Goal: Information Seeking & Learning: Learn about a topic

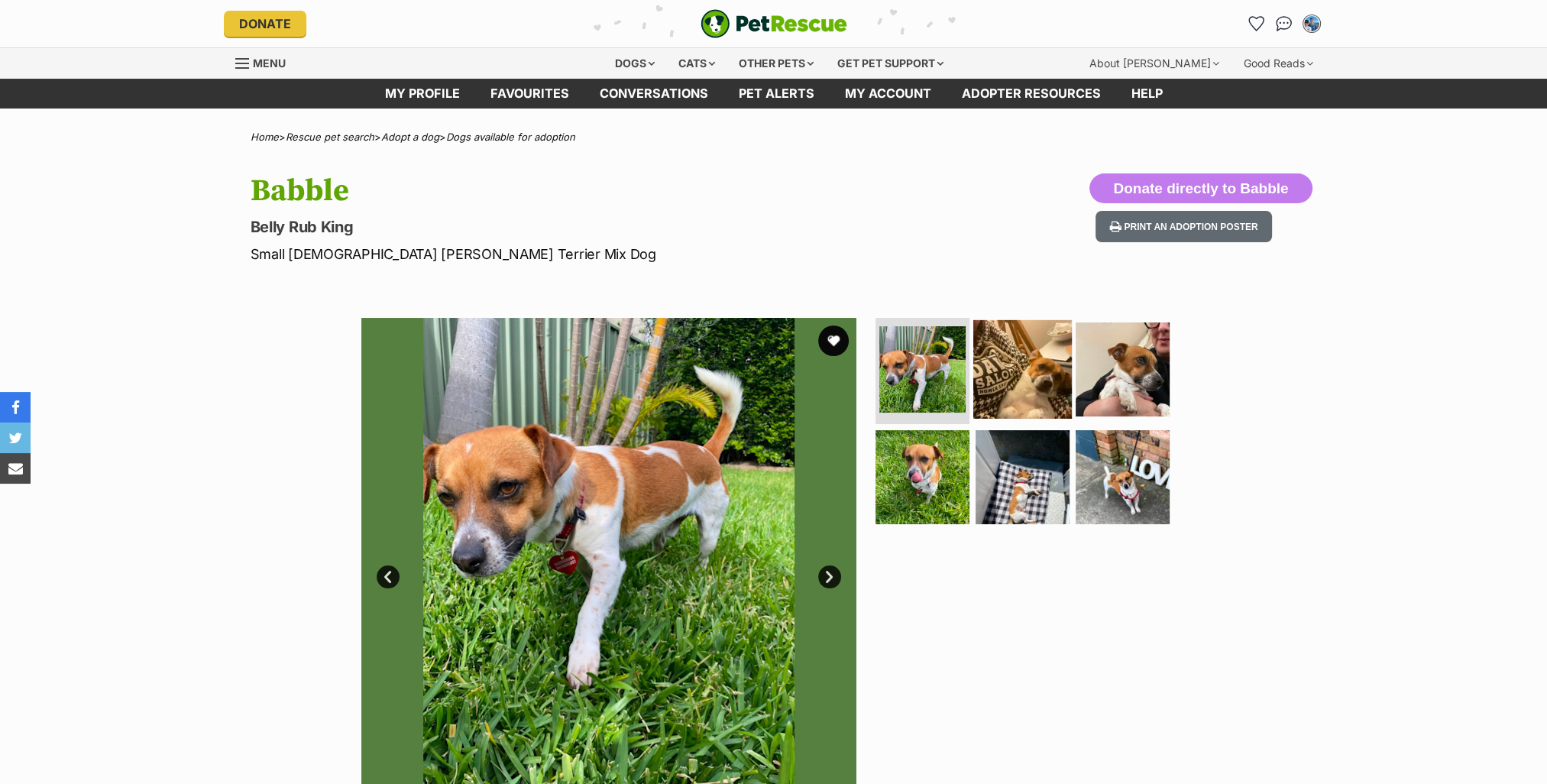
click at [1025, 376] on img at bounding box center [1022, 368] width 99 height 99
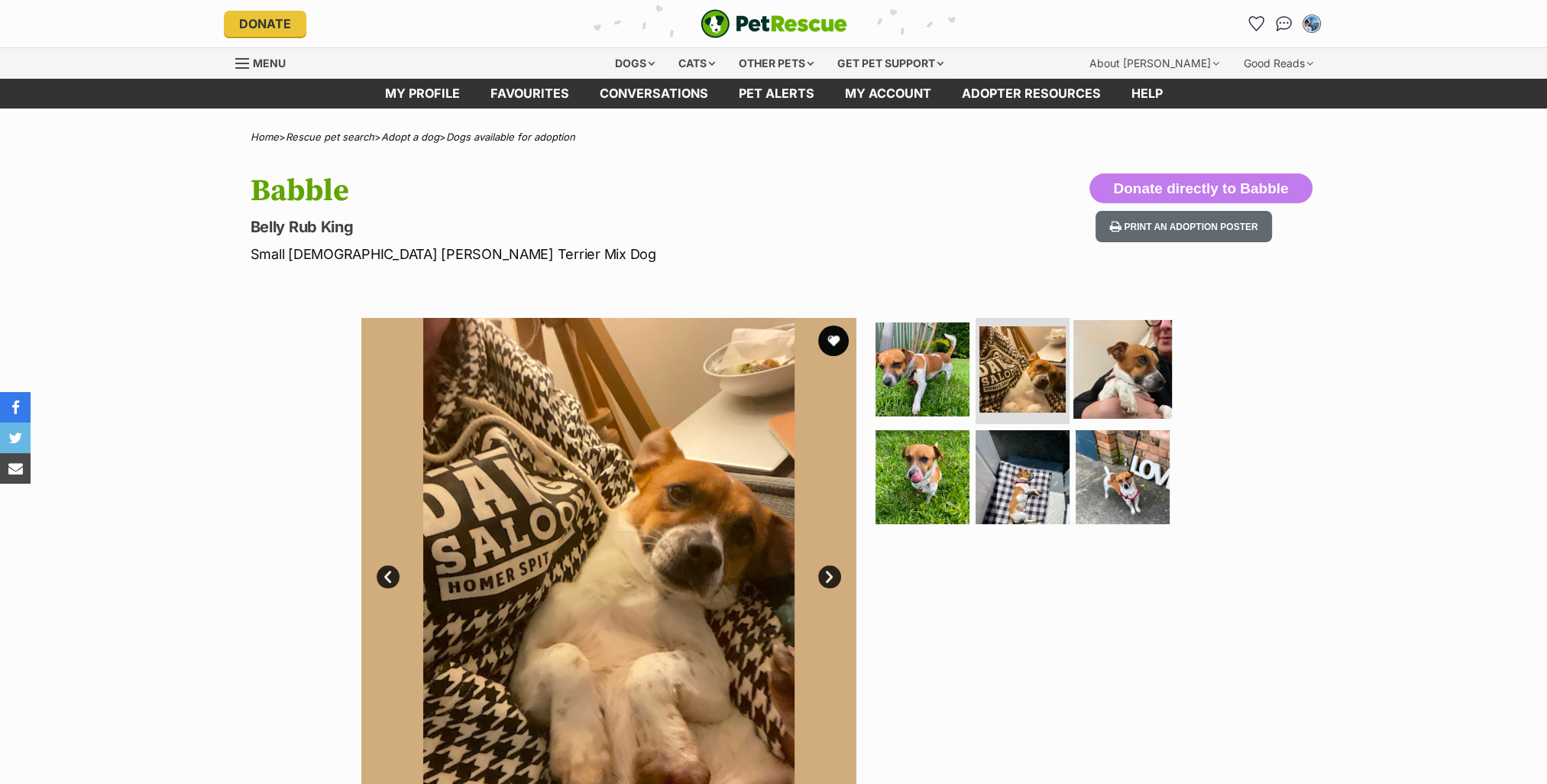
click at [1145, 372] on img at bounding box center [1123, 368] width 99 height 99
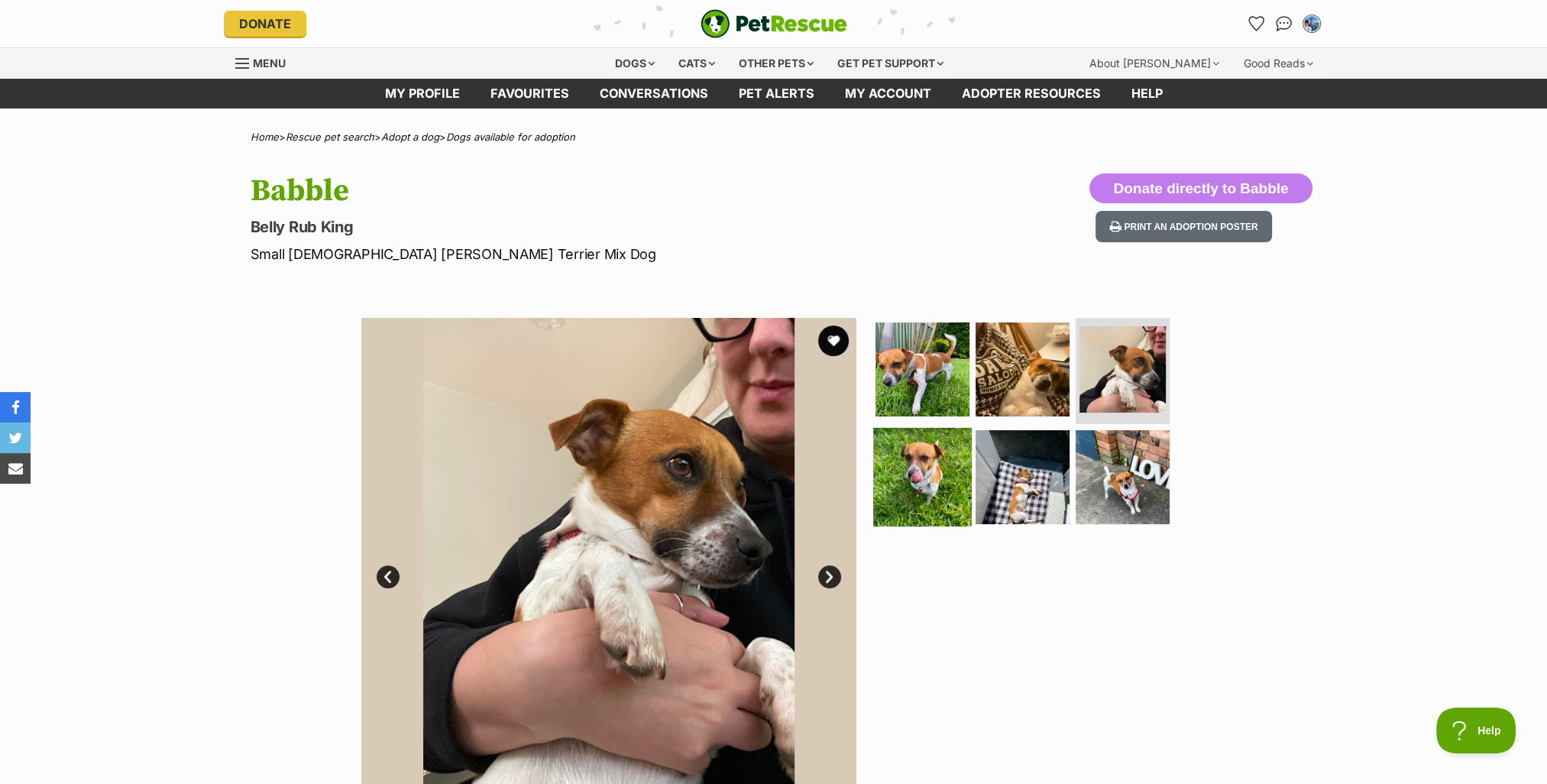
click at [900, 473] on img at bounding box center [922, 476] width 99 height 99
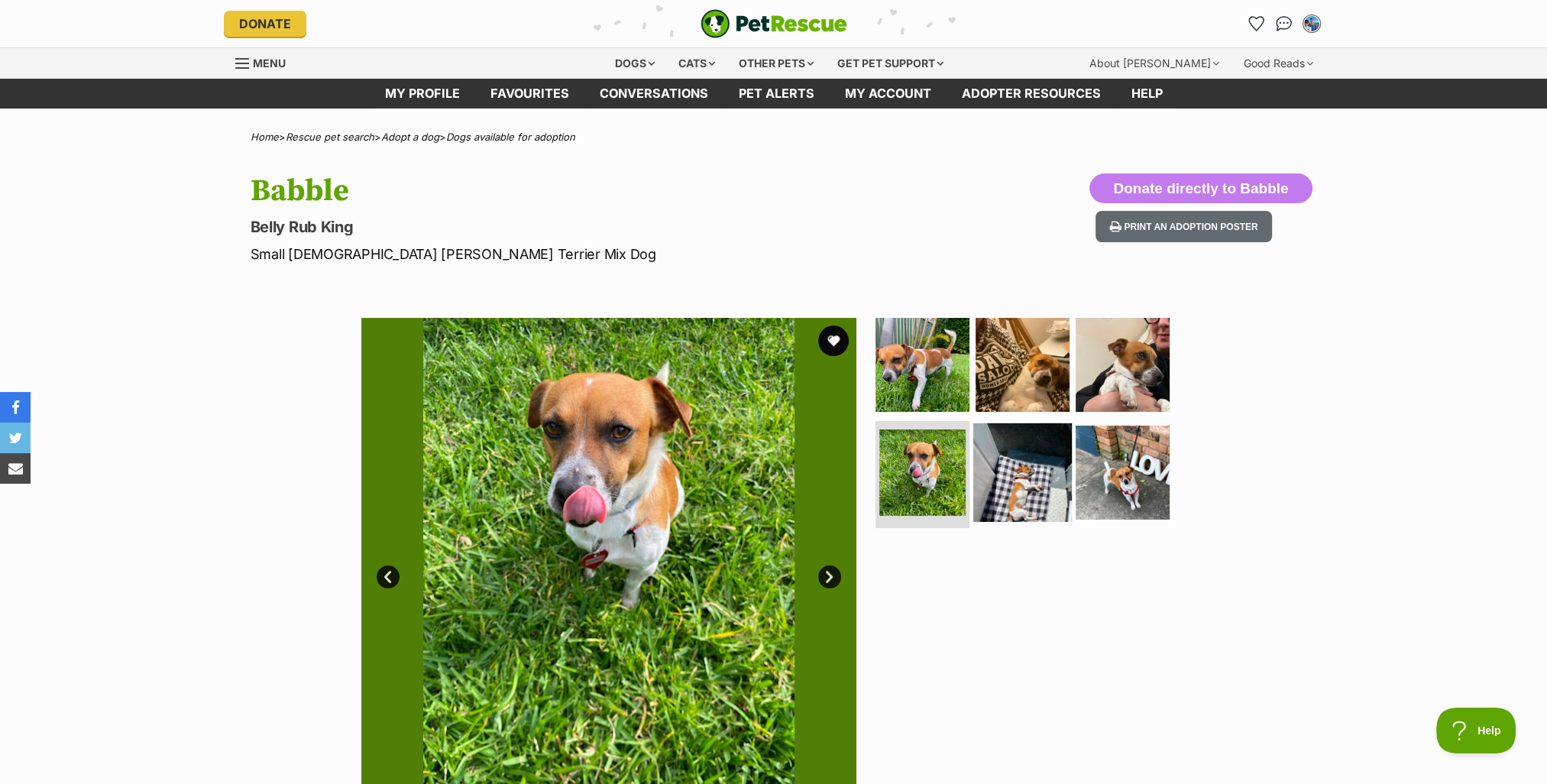
click at [1016, 499] on img at bounding box center [1022, 472] width 99 height 99
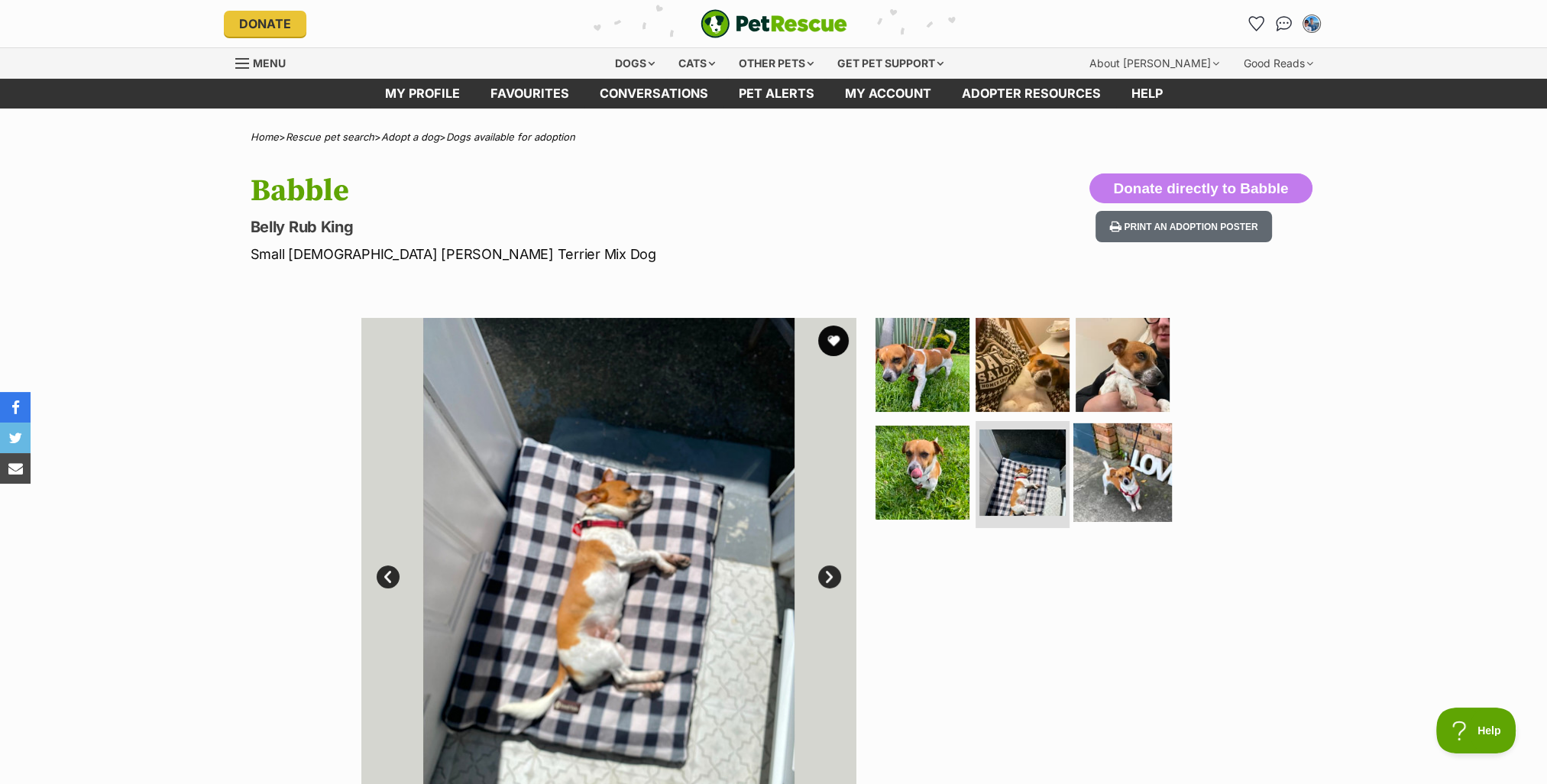
click at [1124, 454] on img at bounding box center [1123, 472] width 99 height 99
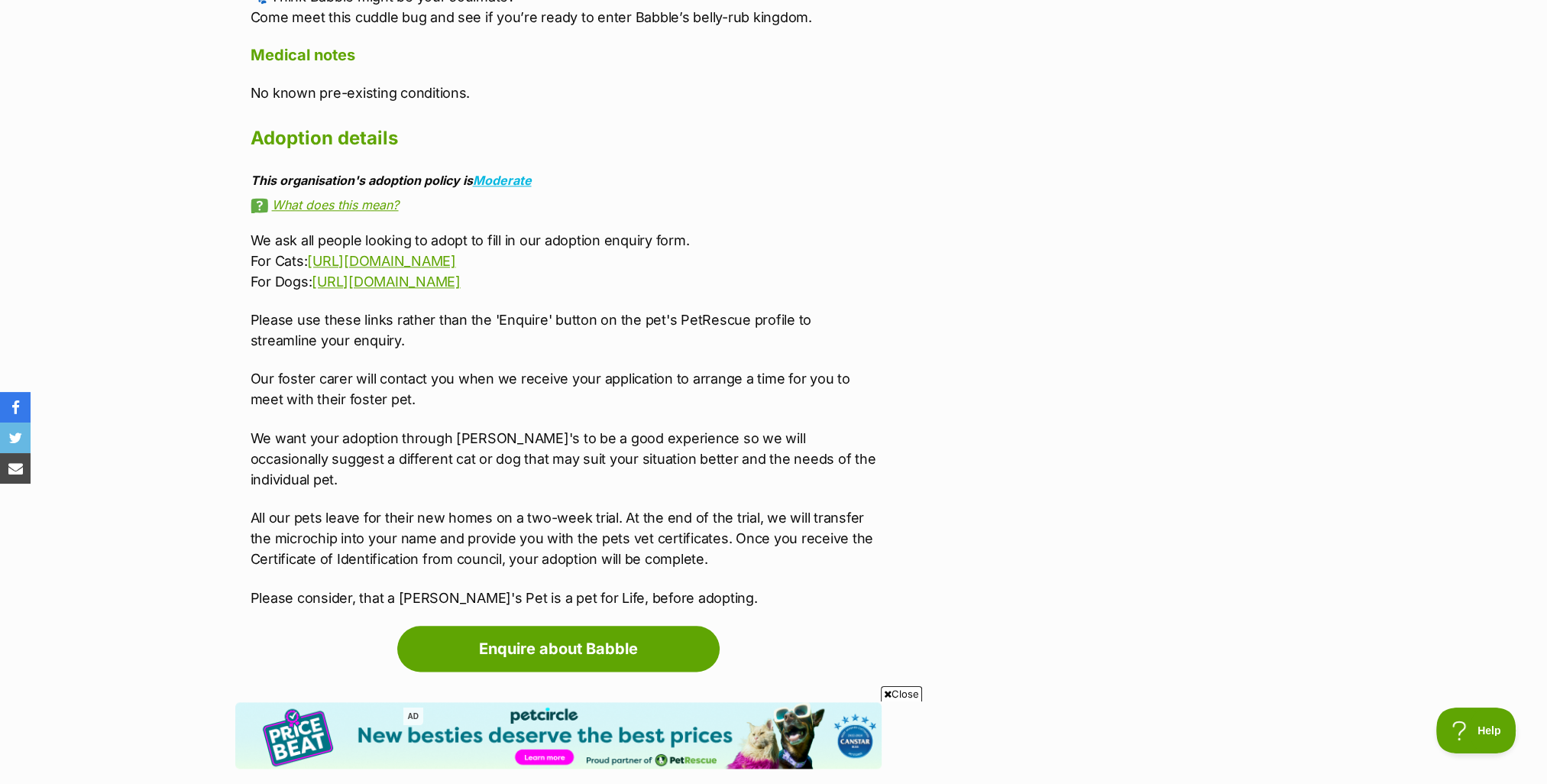
scroll to position [2291, 0]
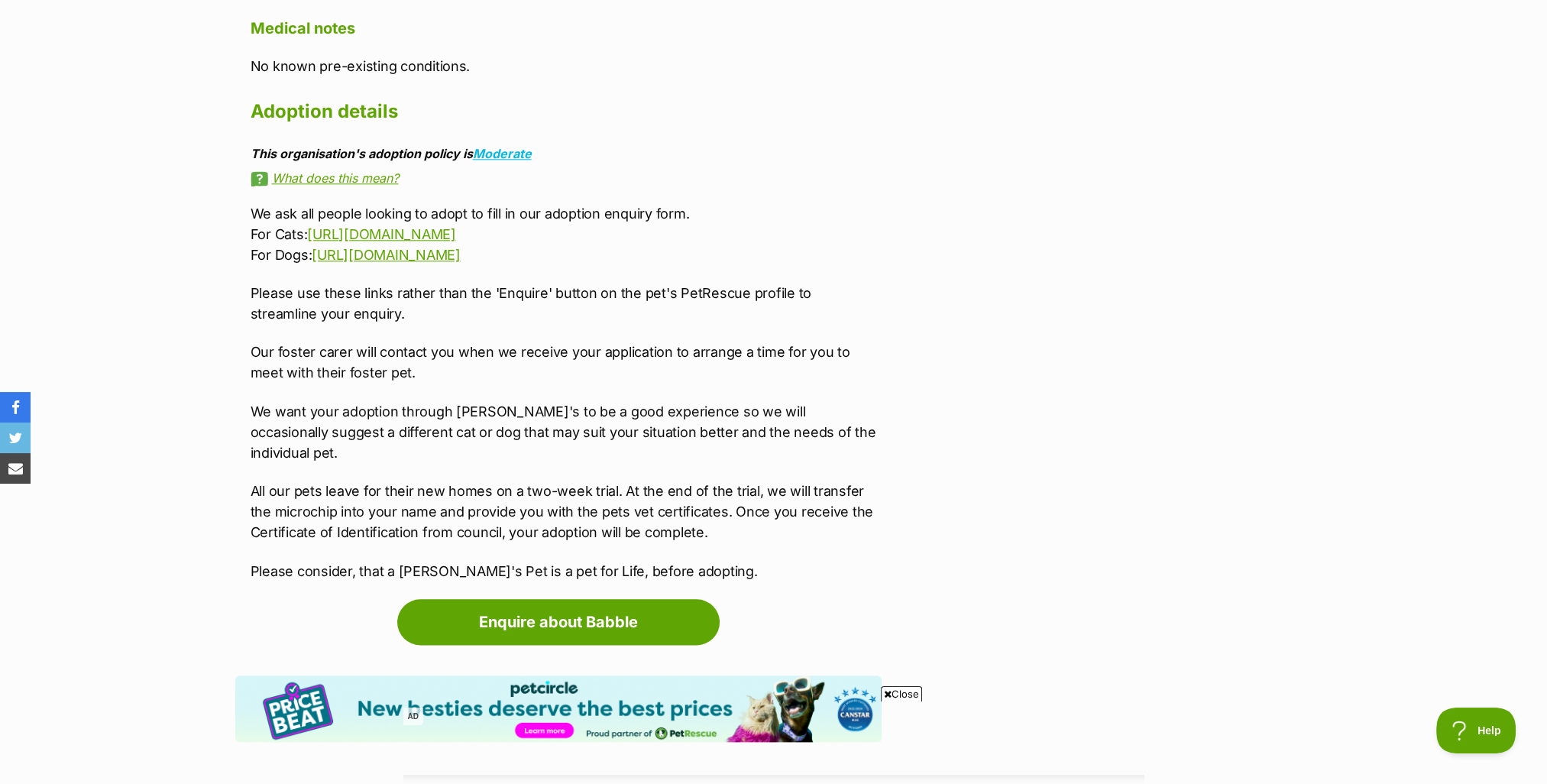
click at [887, 695] on icon at bounding box center [887, 694] width 8 height 10
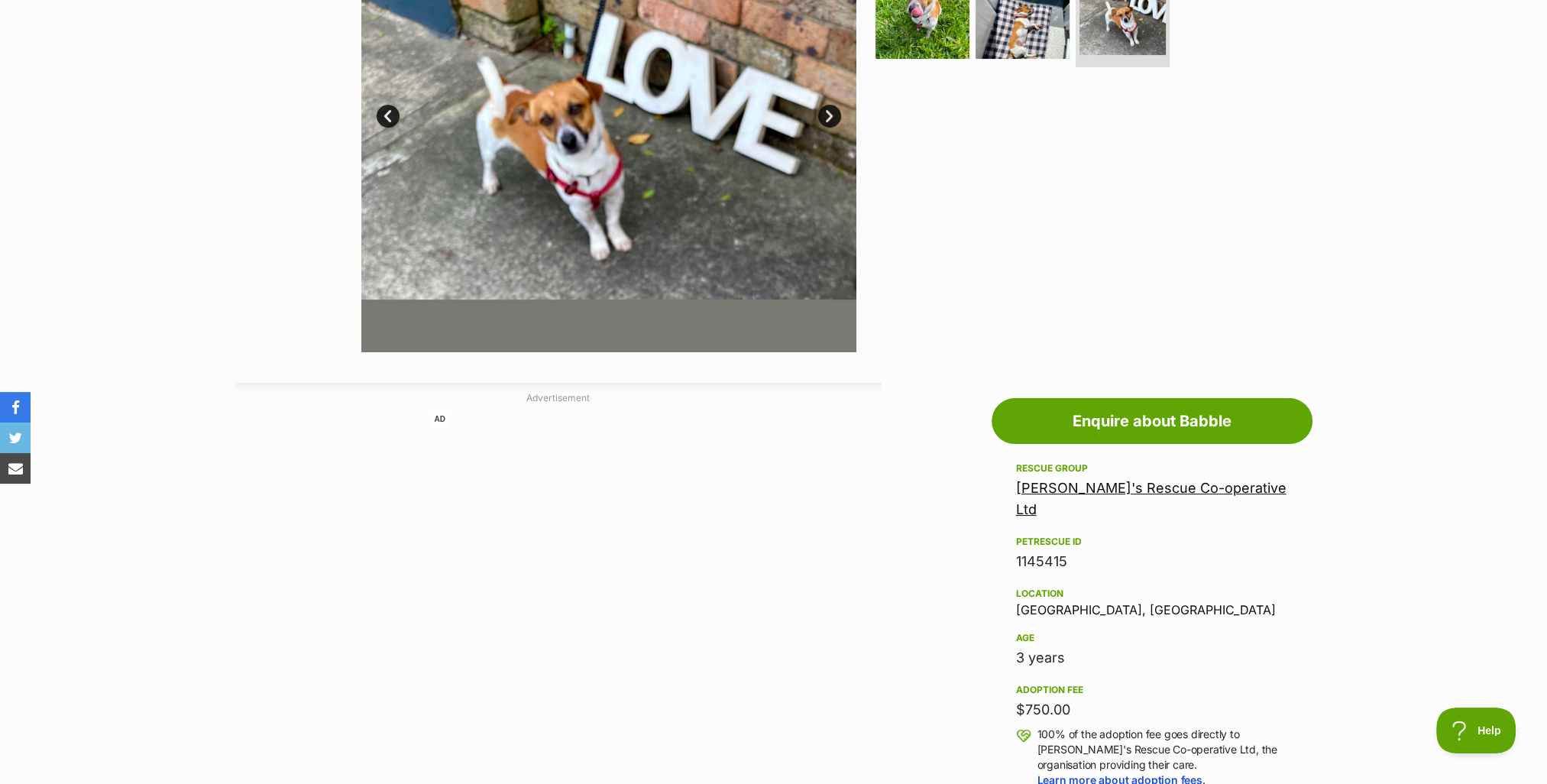
scroll to position [230, 0]
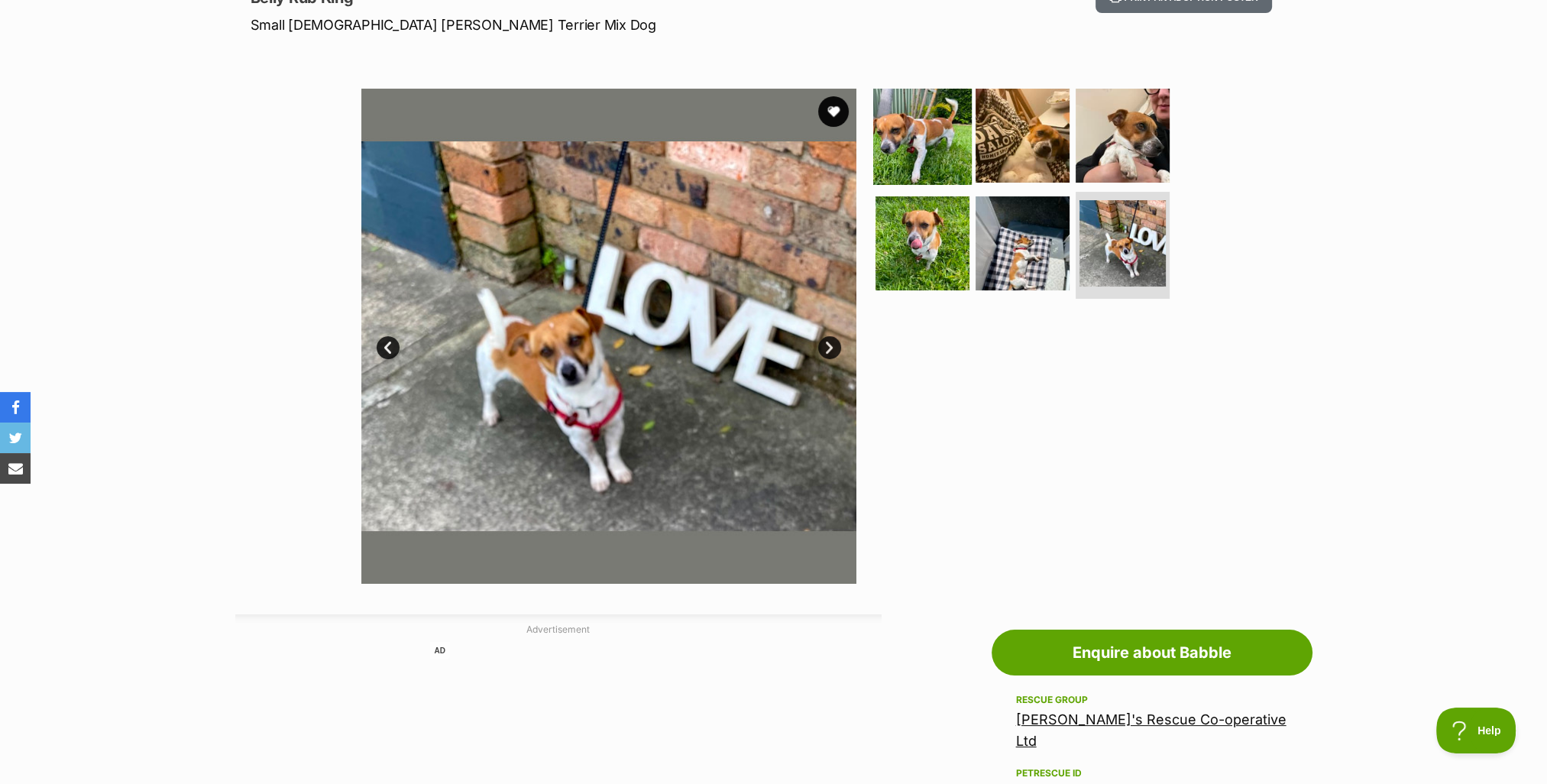
click at [900, 151] on img at bounding box center [922, 134] width 99 height 99
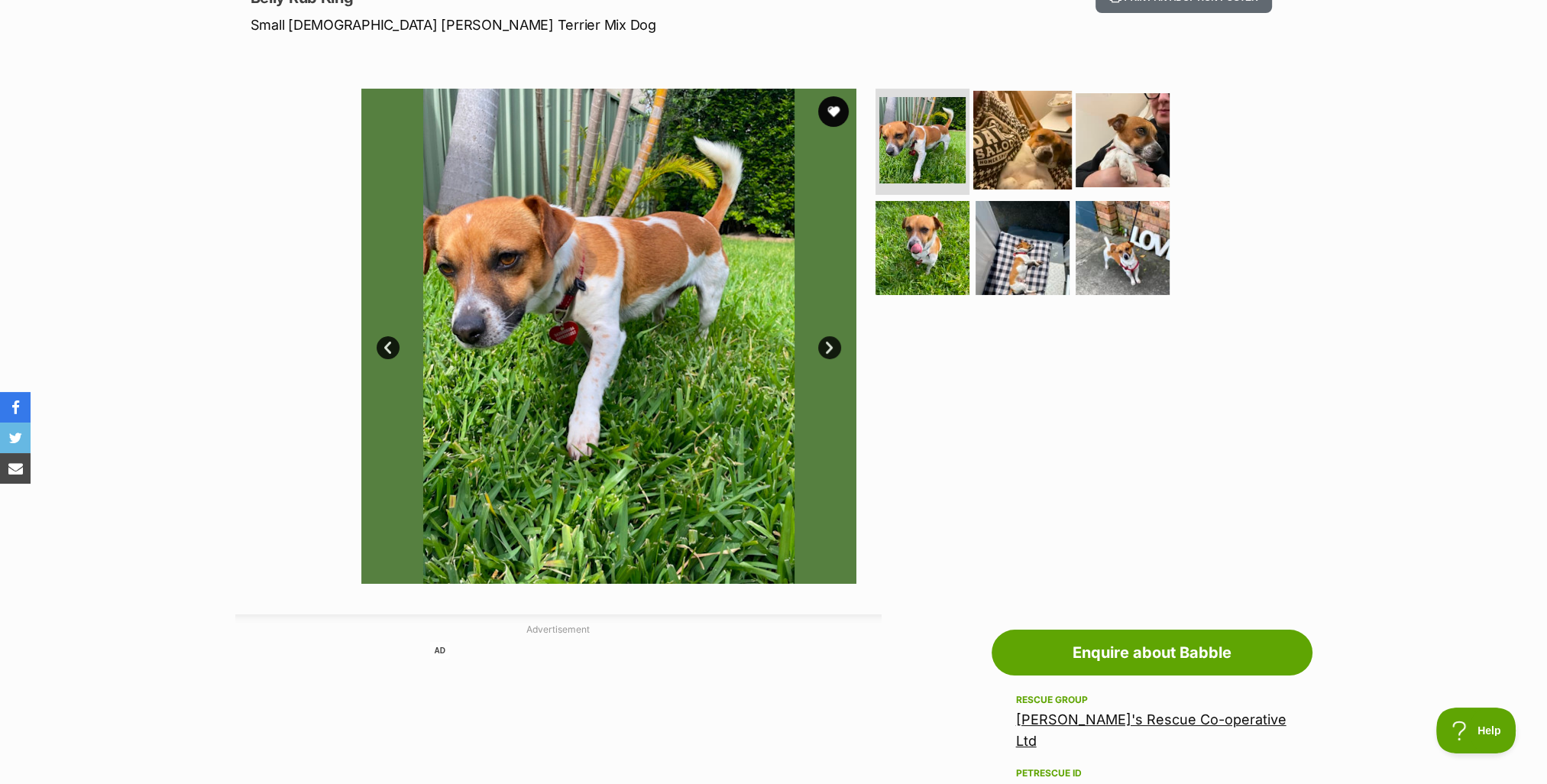
click at [1018, 150] on img at bounding box center [1022, 139] width 99 height 99
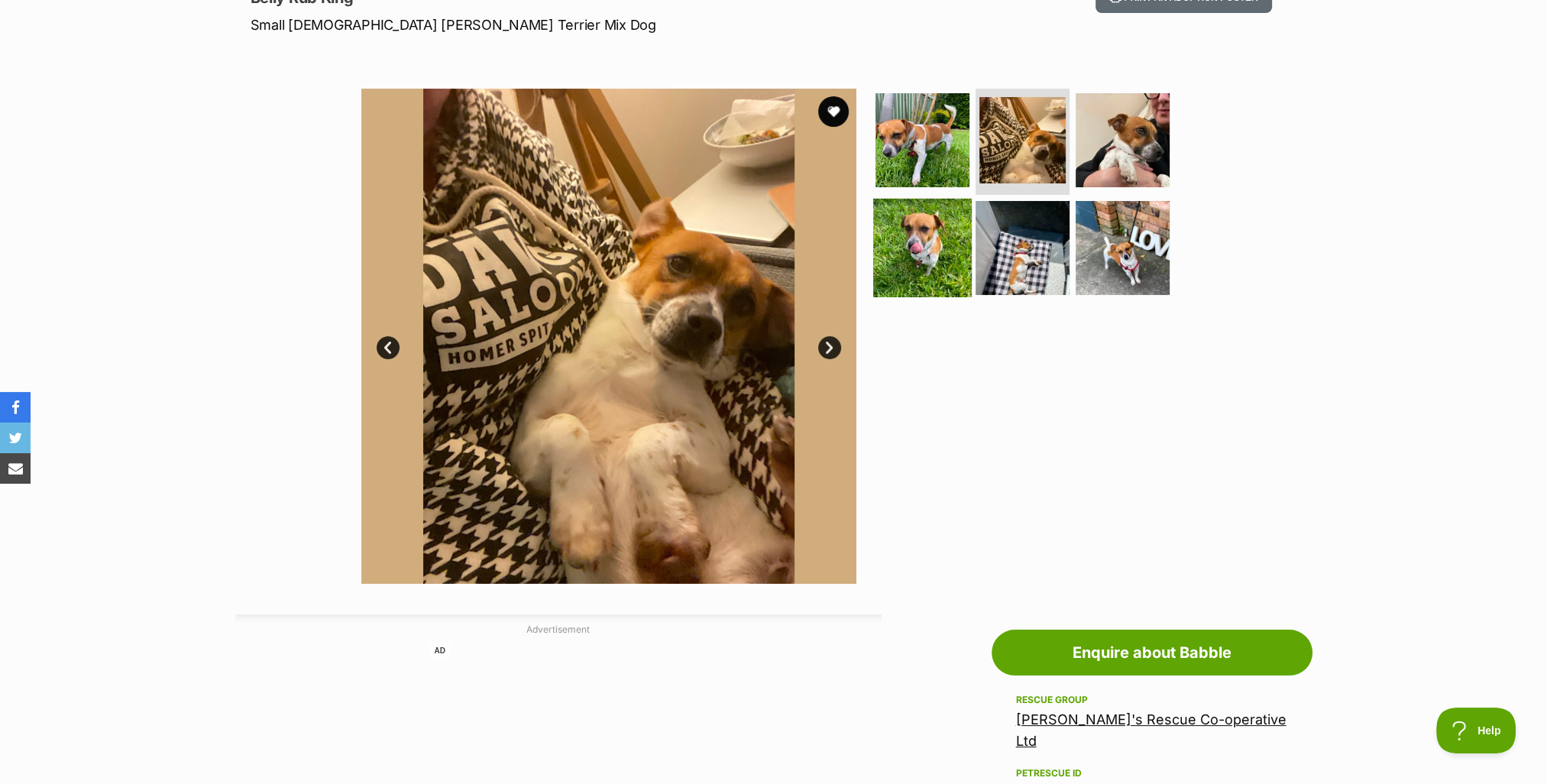
click at [940, 245] on img at bounding box center [922, 248] width 99 height 99
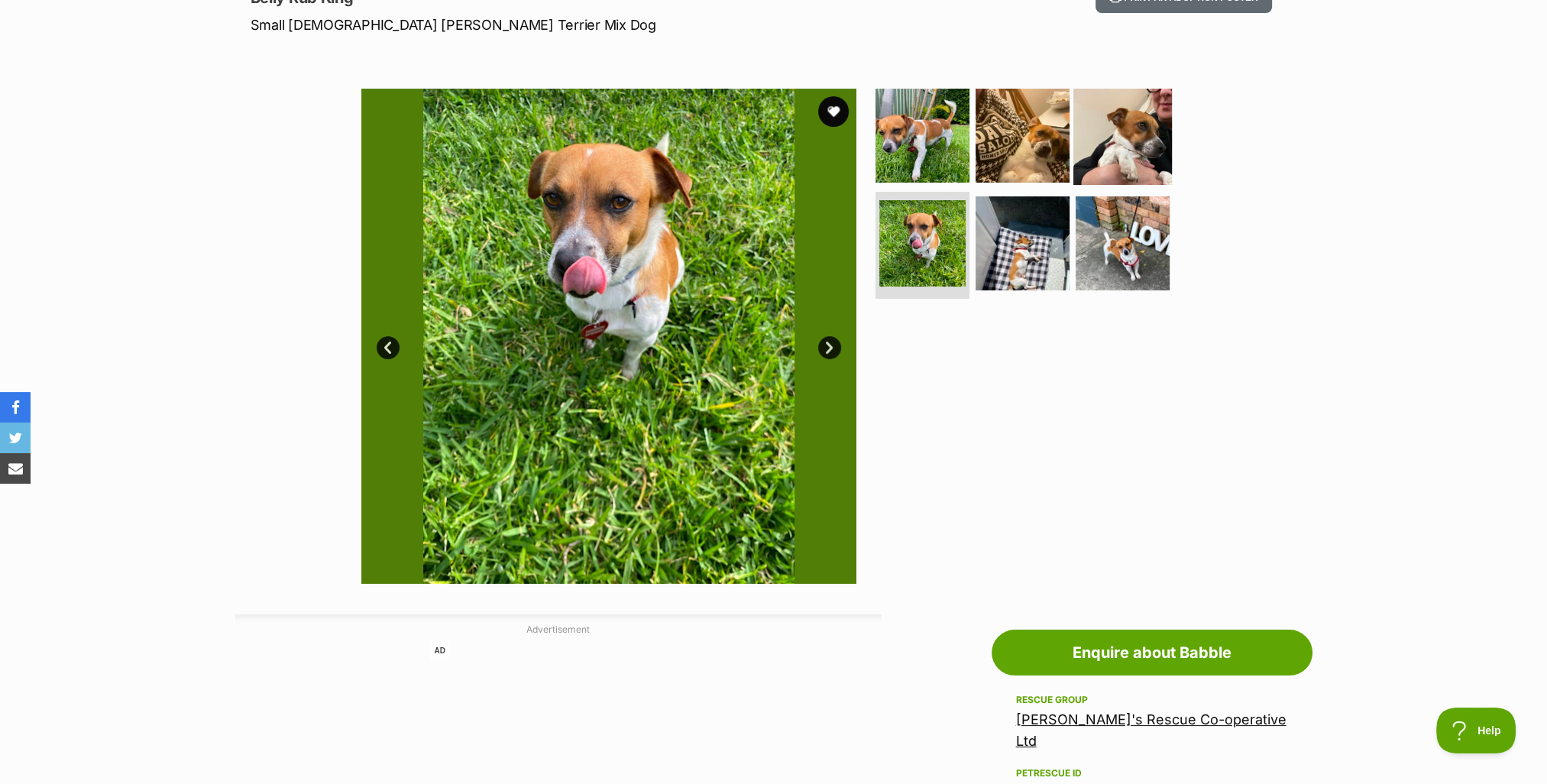
click at [1134, 142] on img at bounding box center [1123, 134] width 99 height 99
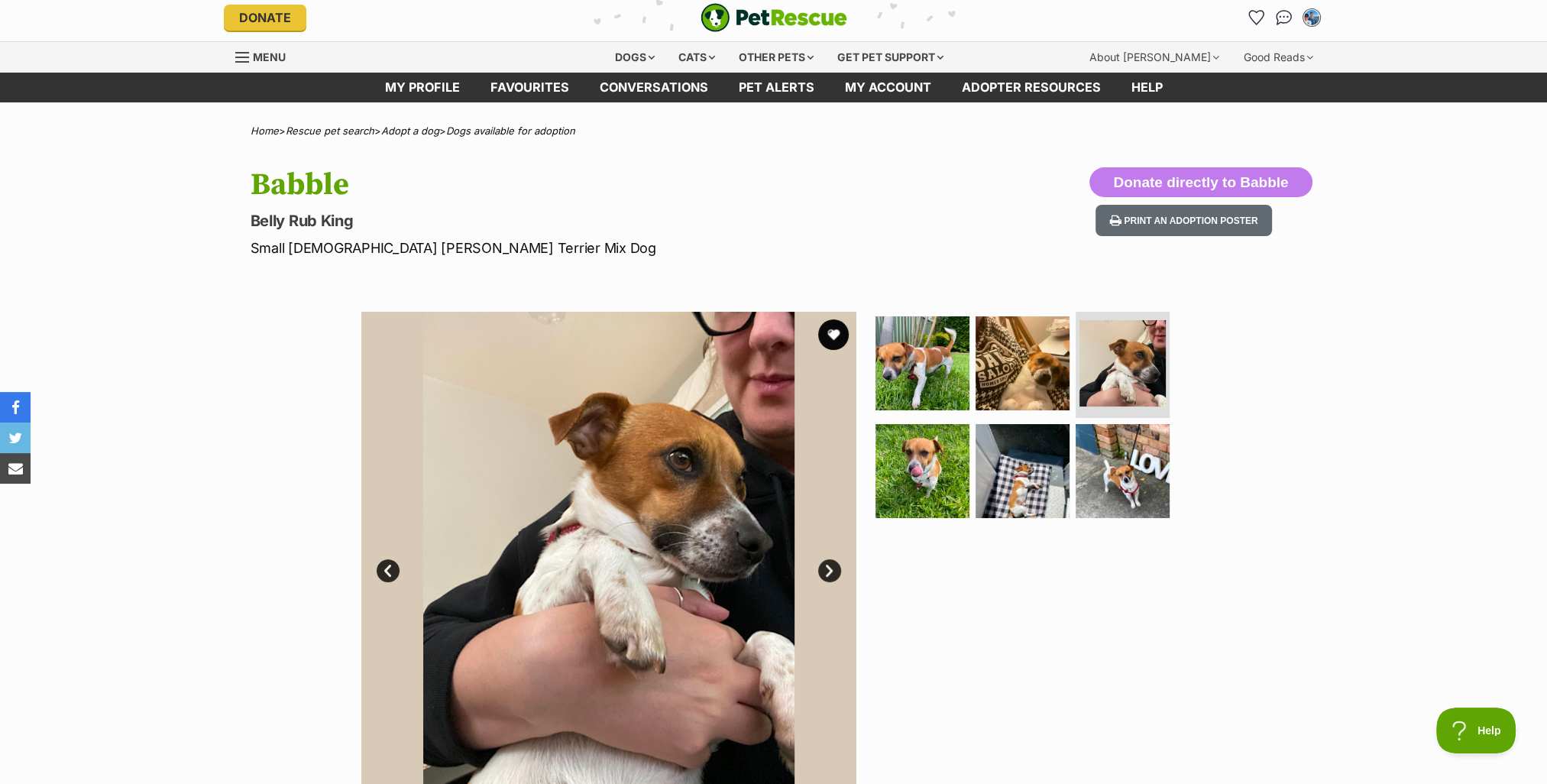
scroll to position [0, 0]
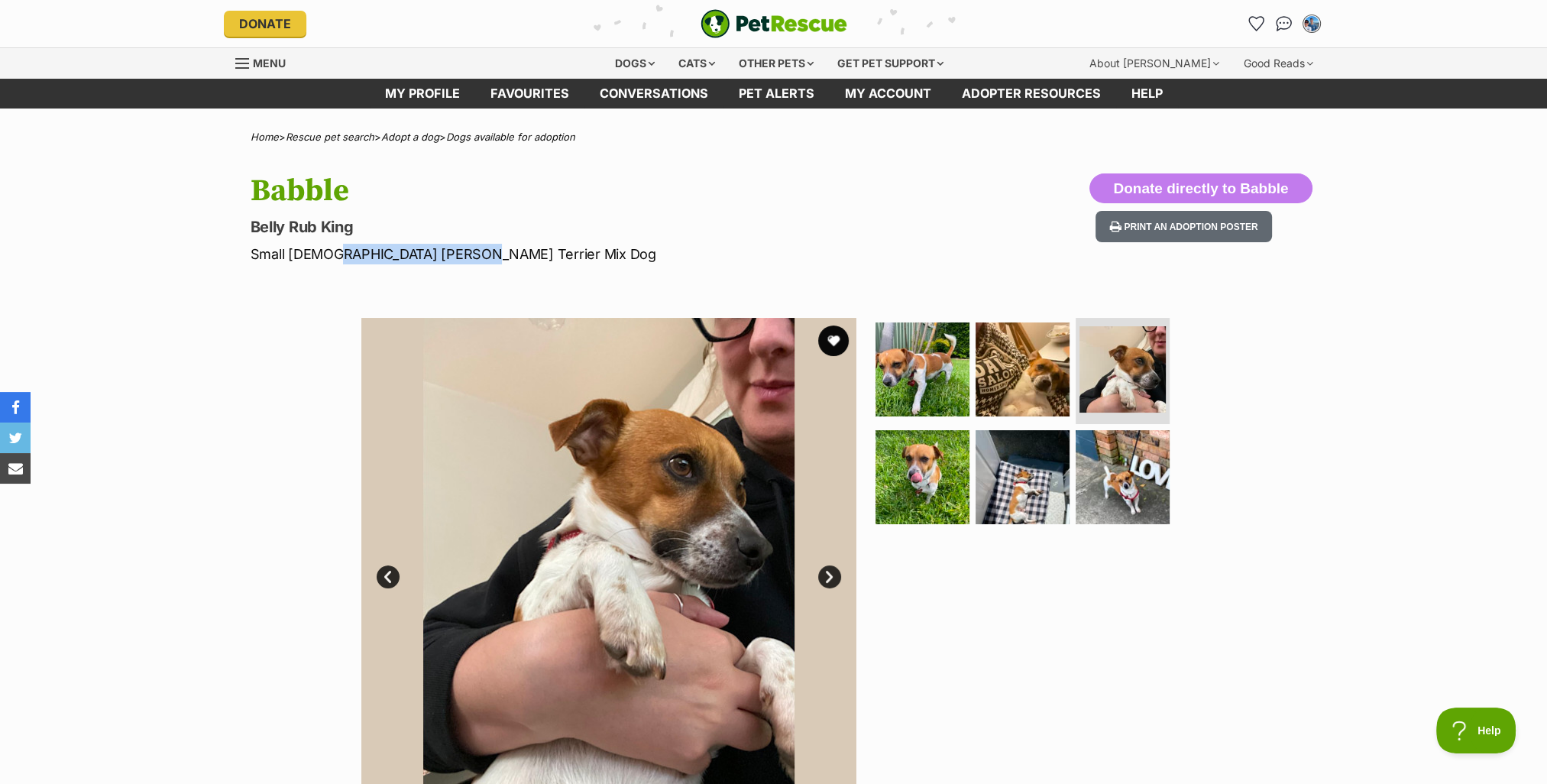
drag, startPoint x: 321, startPoint y: 252, endPoint x: 447, endPoint y: 254, distance: 126.0
click at [447, 254] on p "Small [DEMOGRAPHIC_DATA] [PERSON_NAME] Terrier Mix Dog" at bounding box center [574, 254] width 646 height 21
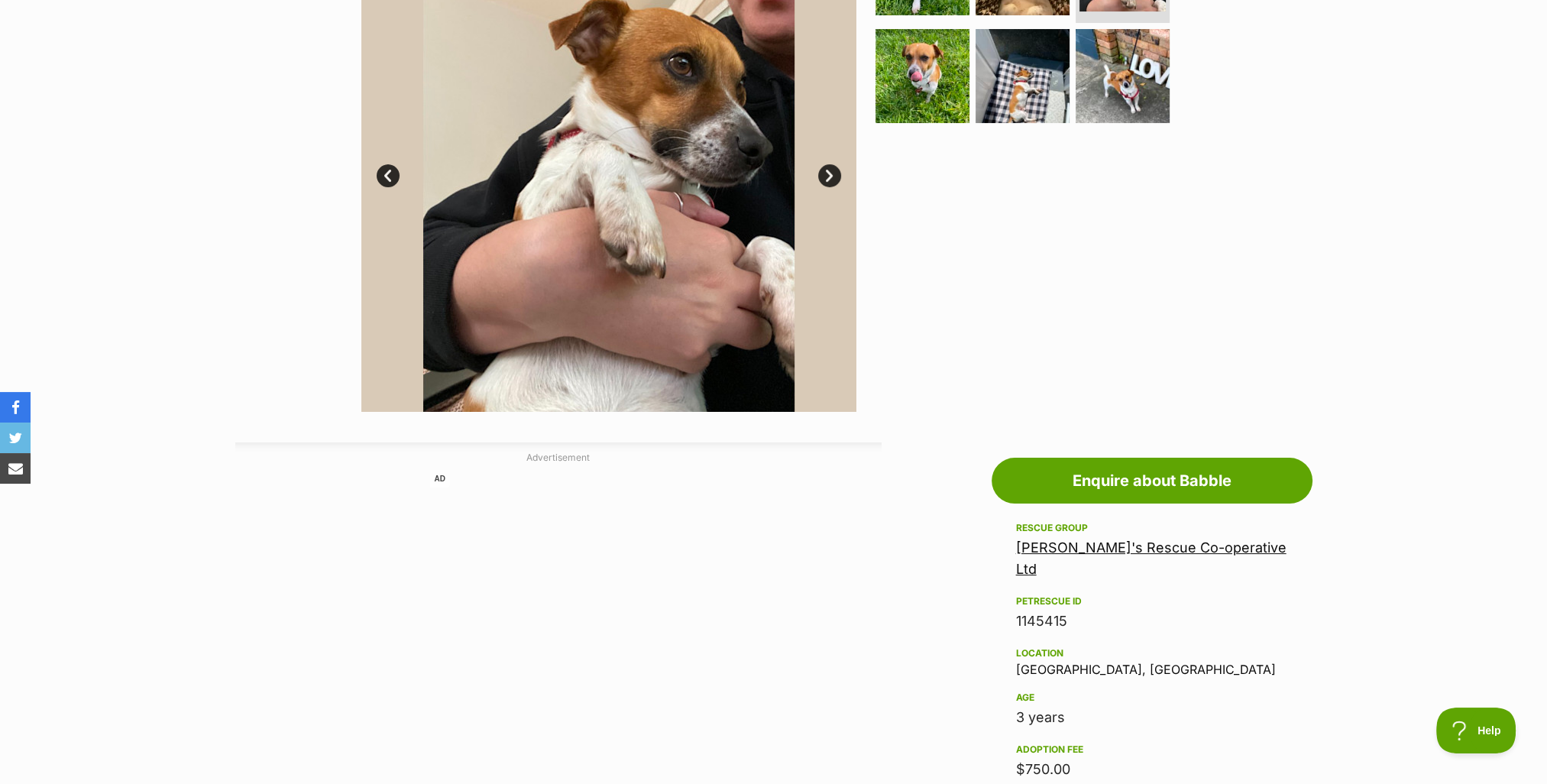
scroll to position [230, 0]
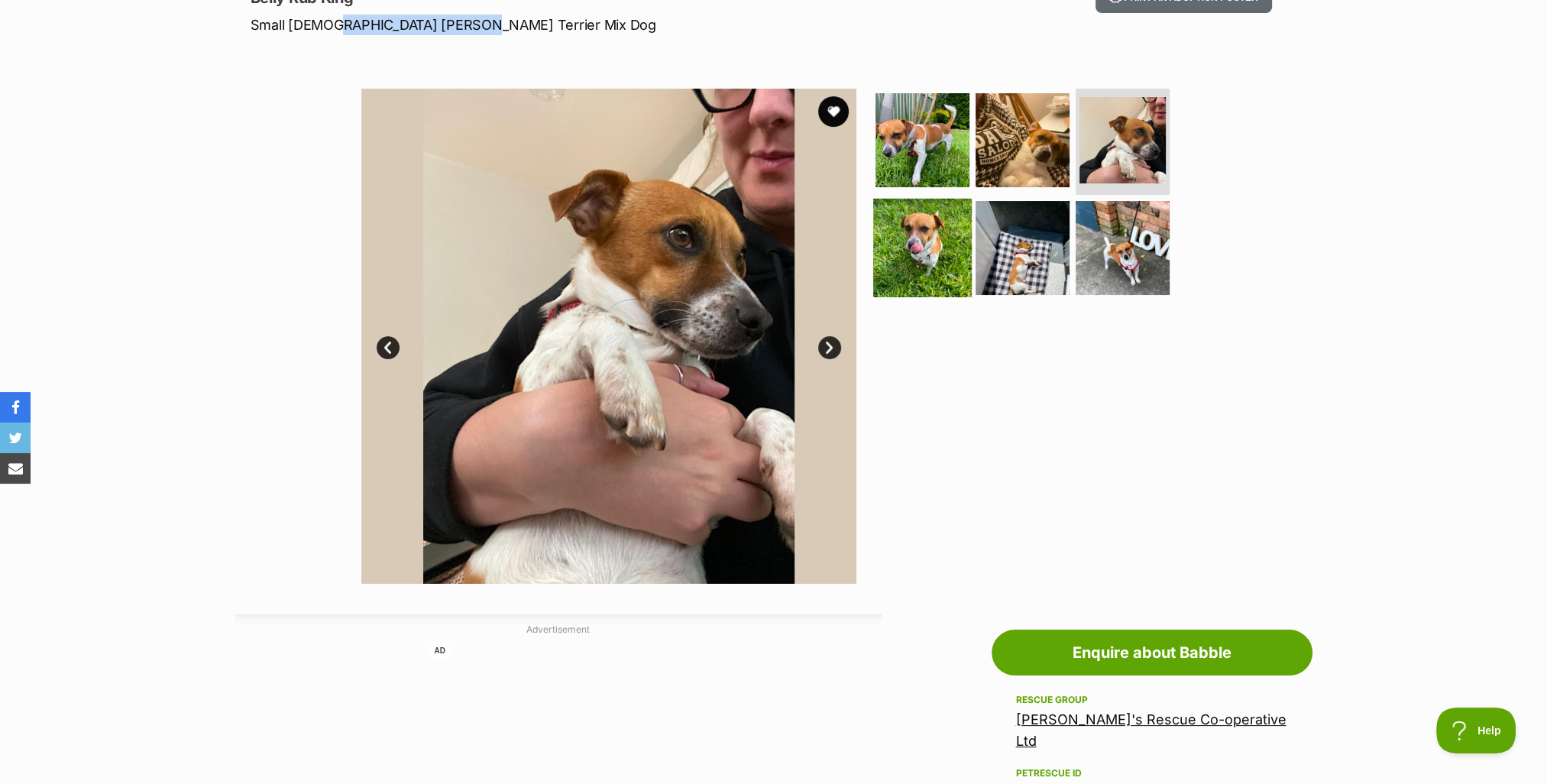
click at [923, 251] on img at bounding box center [922, 248] width 99 height 99
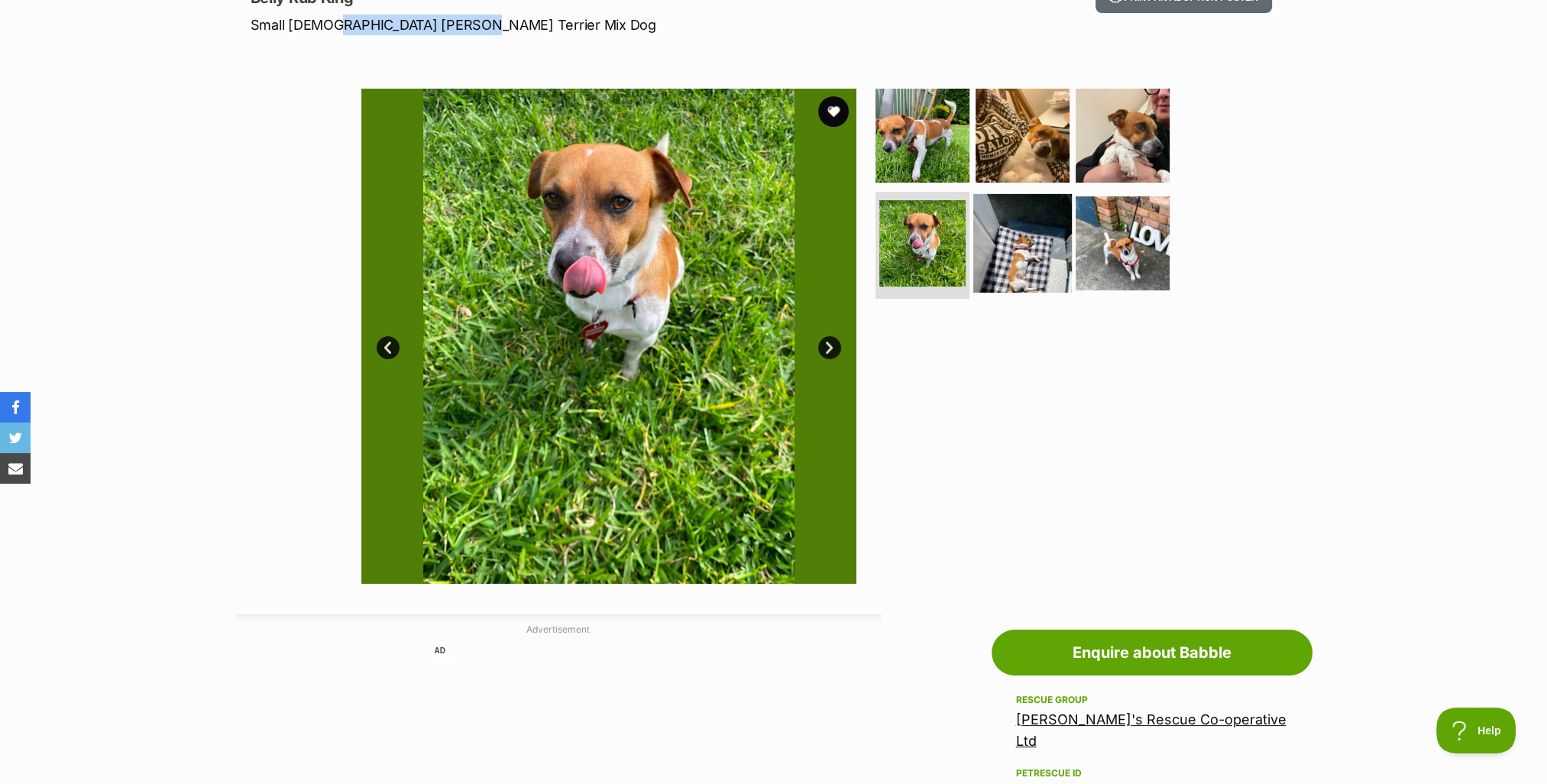
click at [1009, 247] on img at bounding box center [1022, 243] width 99 height 99
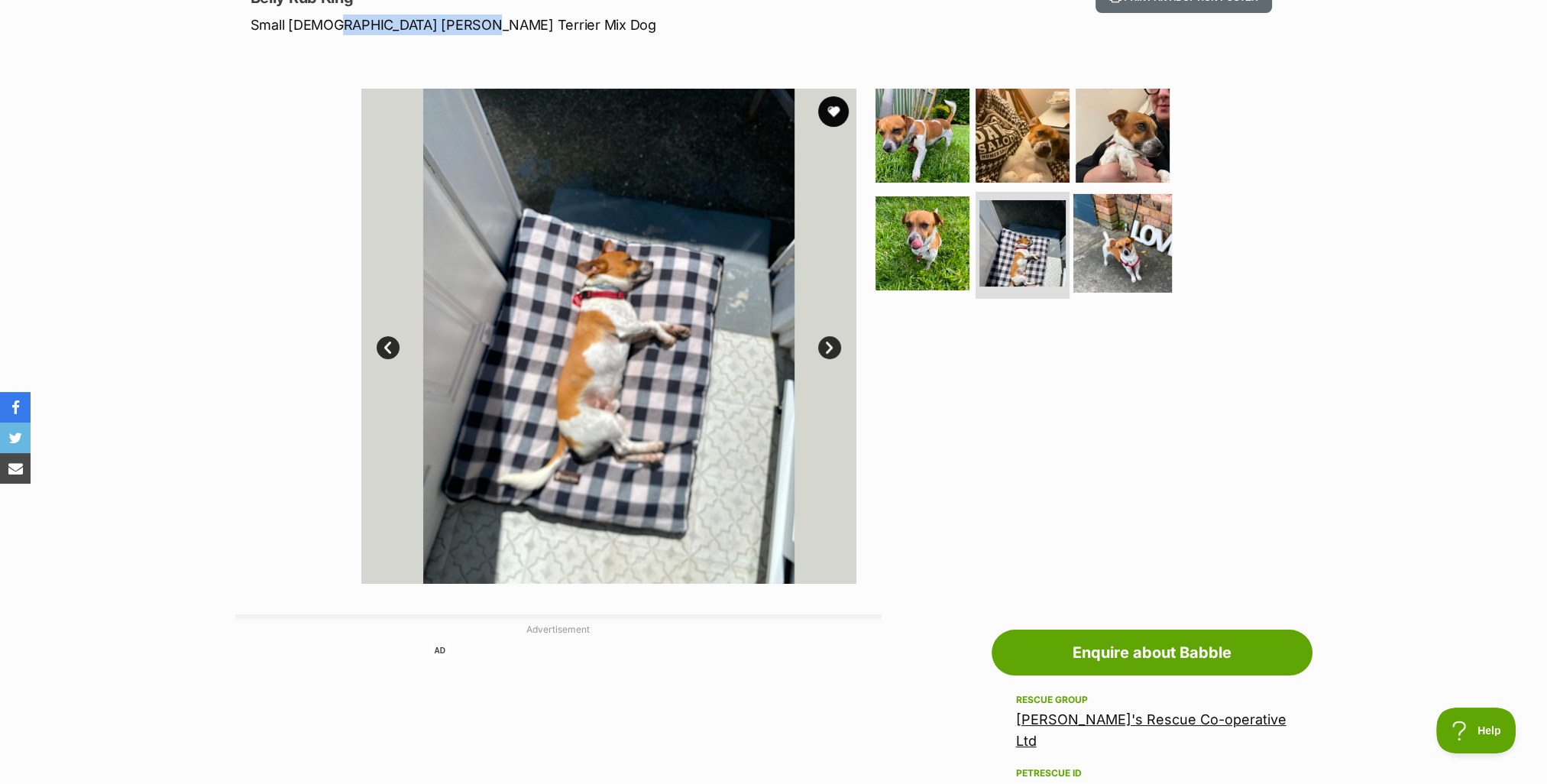
click at [1114, 243] on img at bounding box center [1123, 243] width 99 height 99
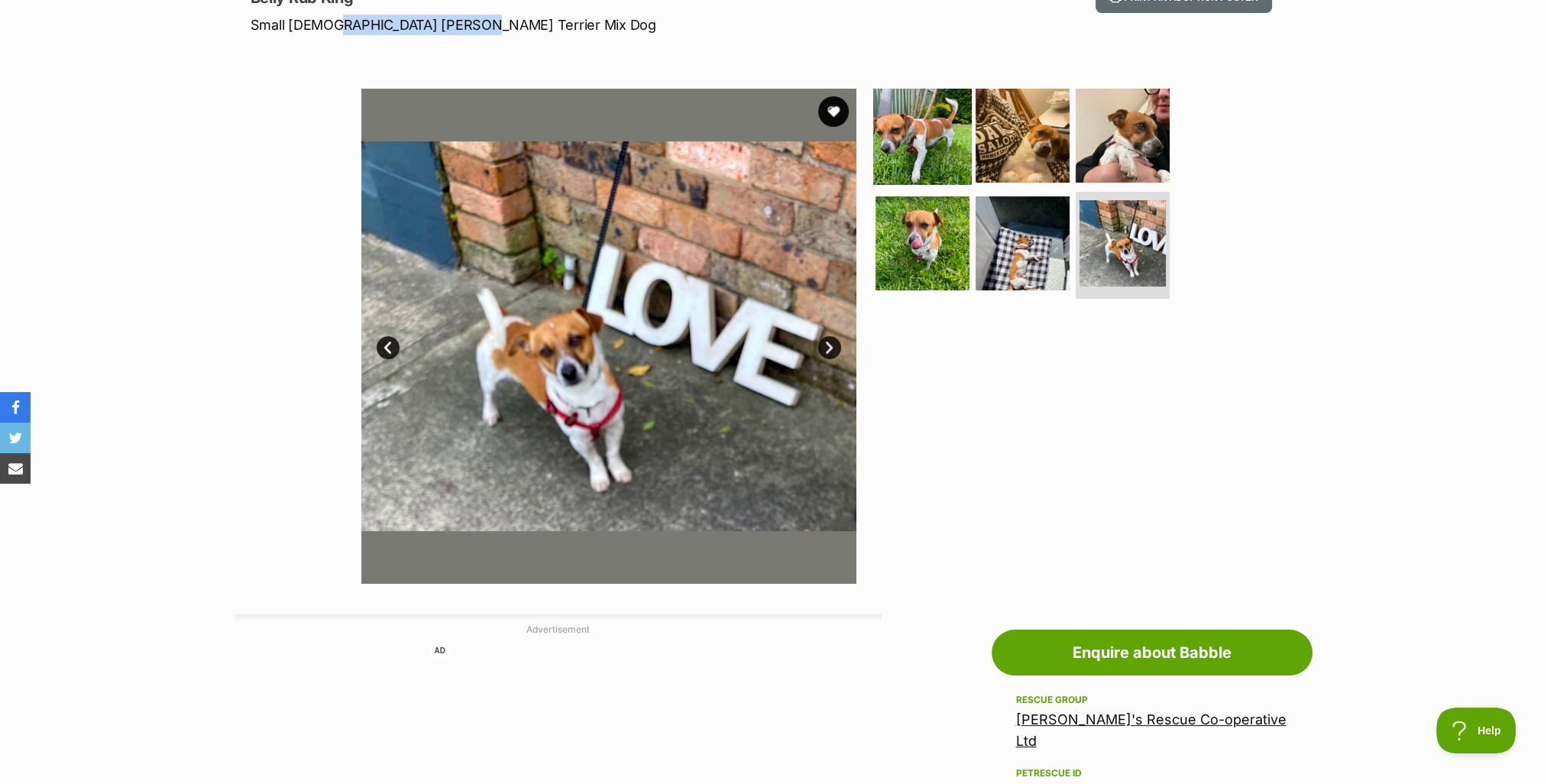
click at [906, 143] on img at bounding box center [922, 134] width 99 height 99
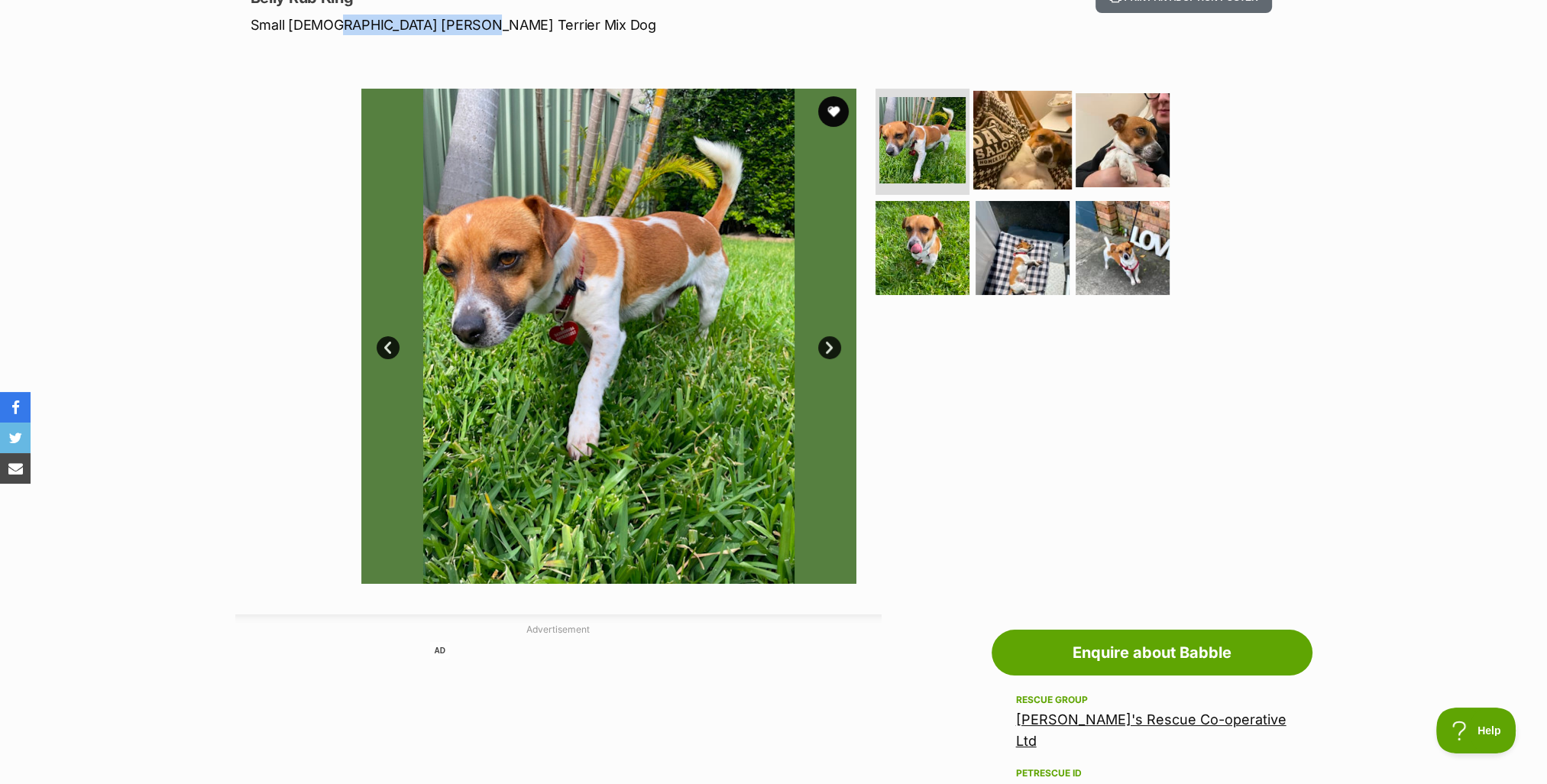
click at [1020, 146] on img at bounding box center [1022, 139] width 99 height 99
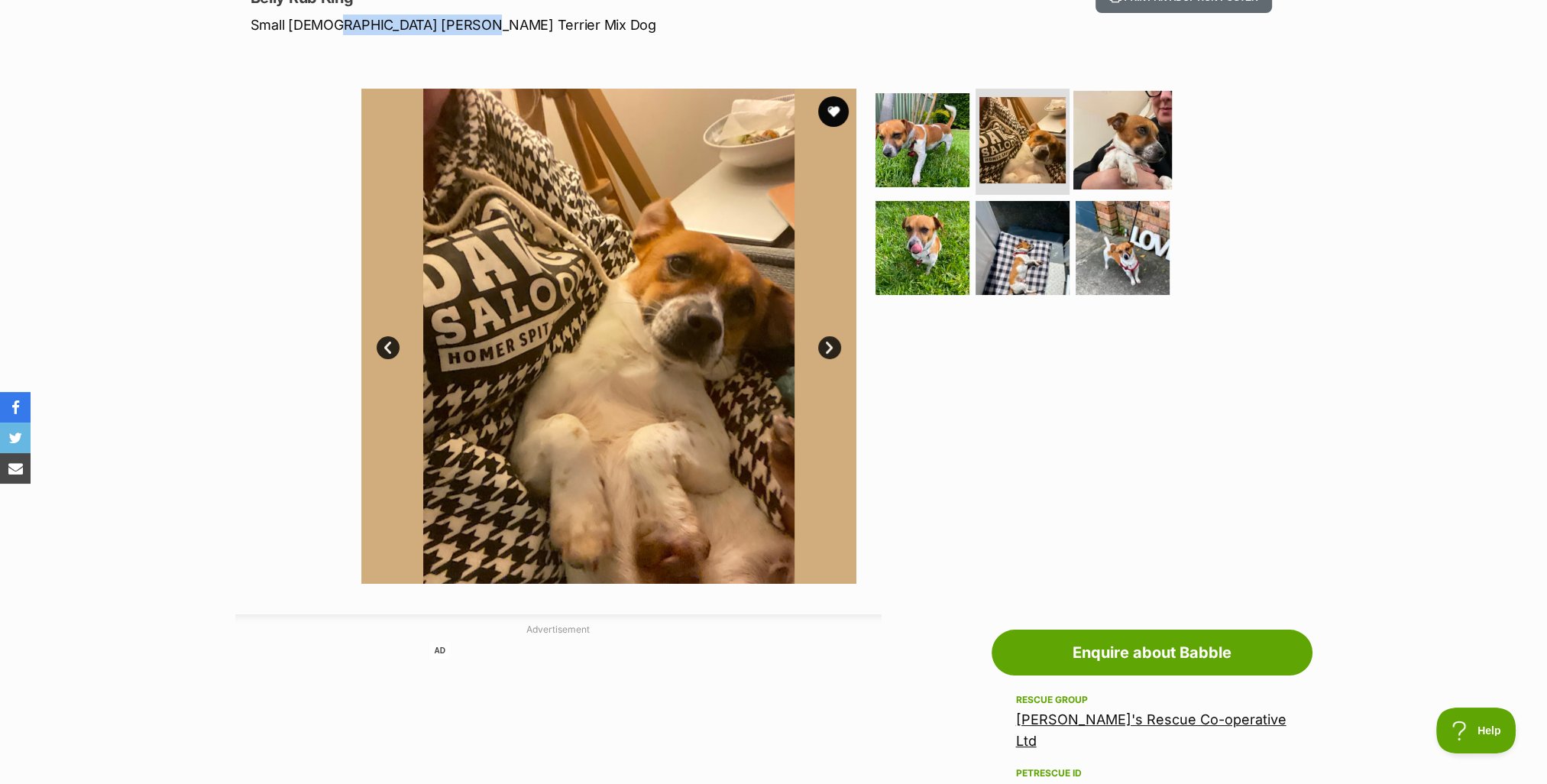
click at [1122, 127] on img at bounding box center [1123, 139] width 99 height 99
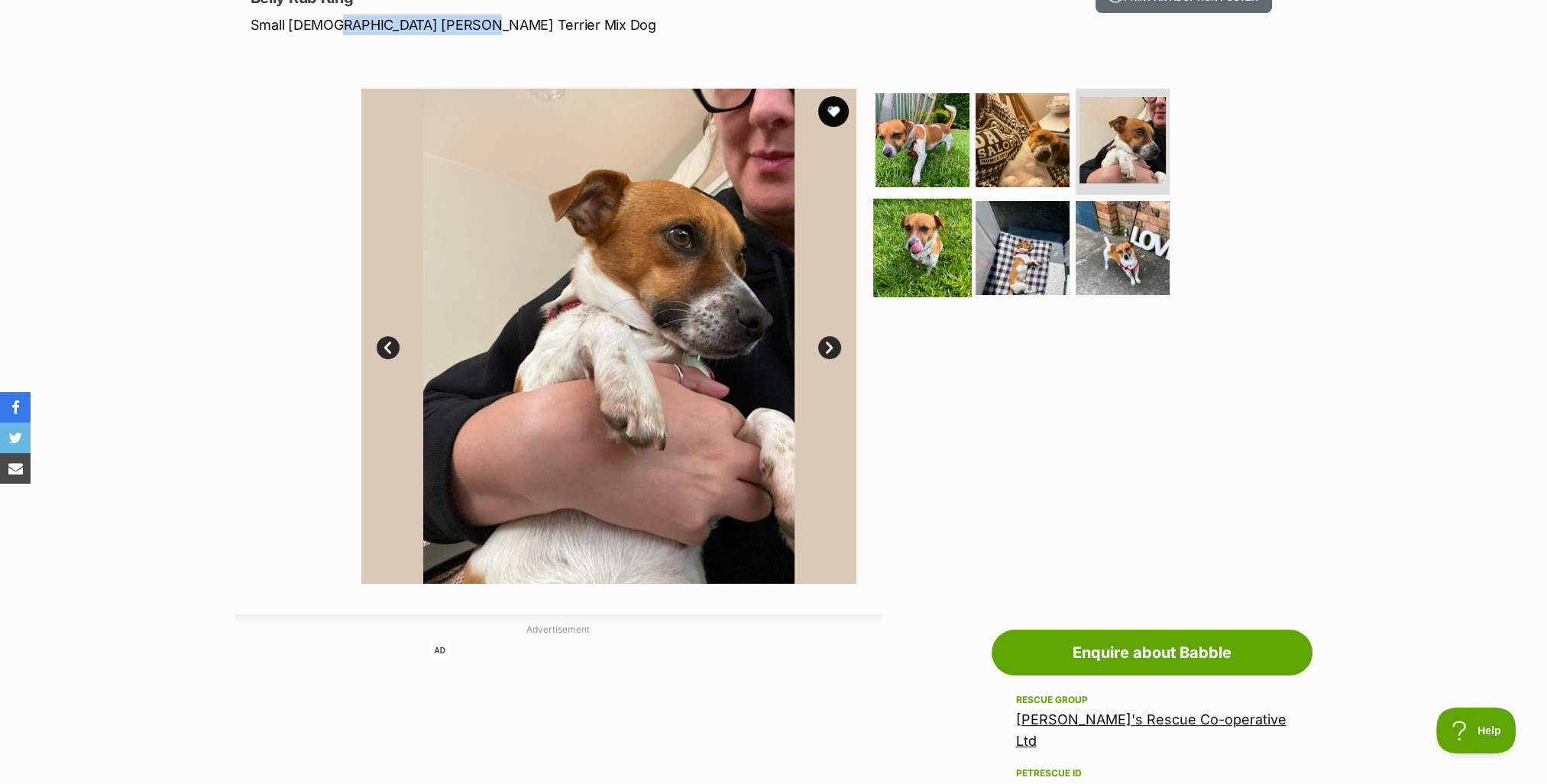
click at [893, 263] on img at bounding box center [922, 248] width 99 height 99
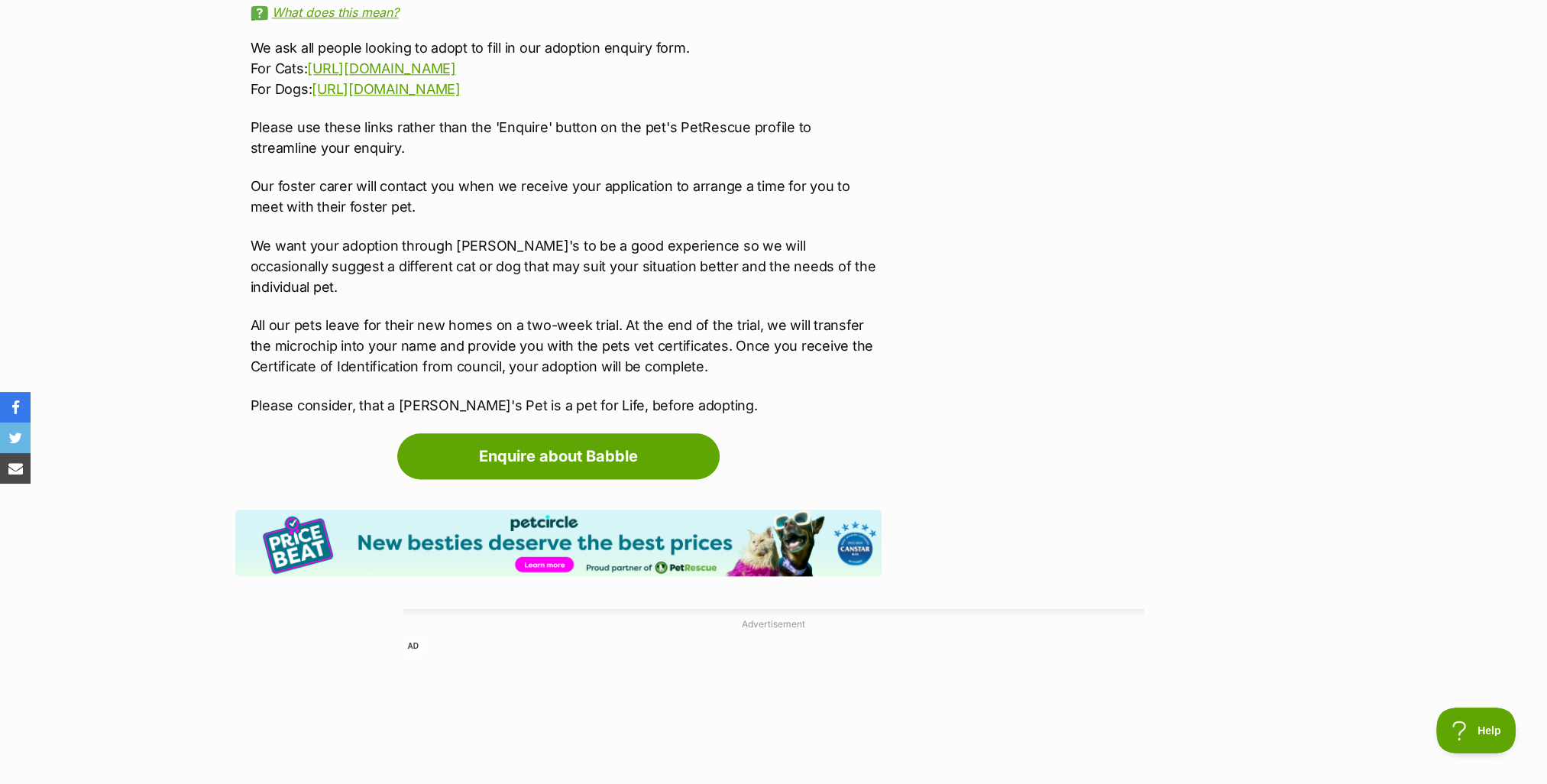
scroll to position [2269, 0]
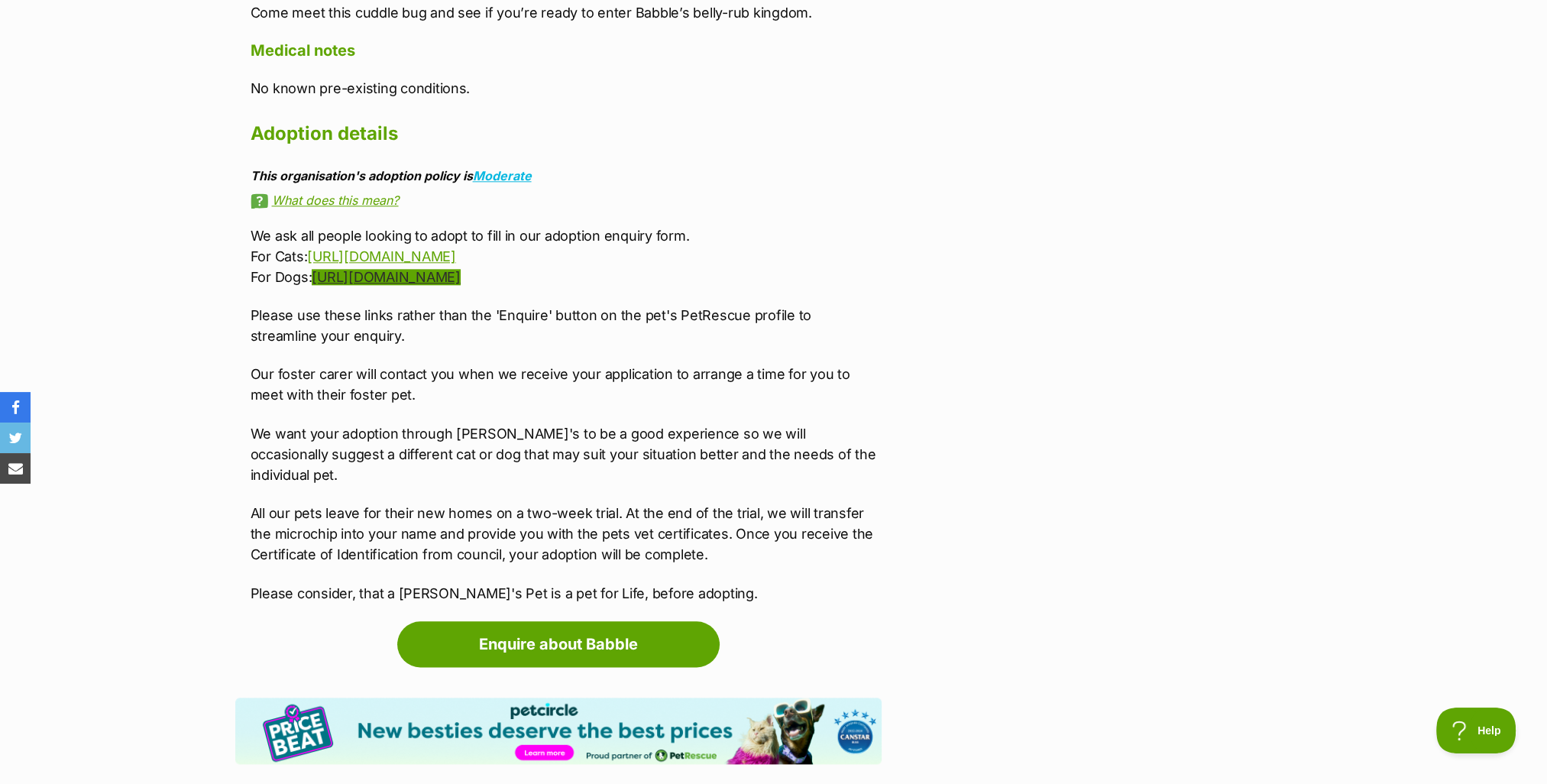
click at [394, 272] on link "[URL][DOMAIN_NAME]" at bounding box center [386, 277] width 148 height 16
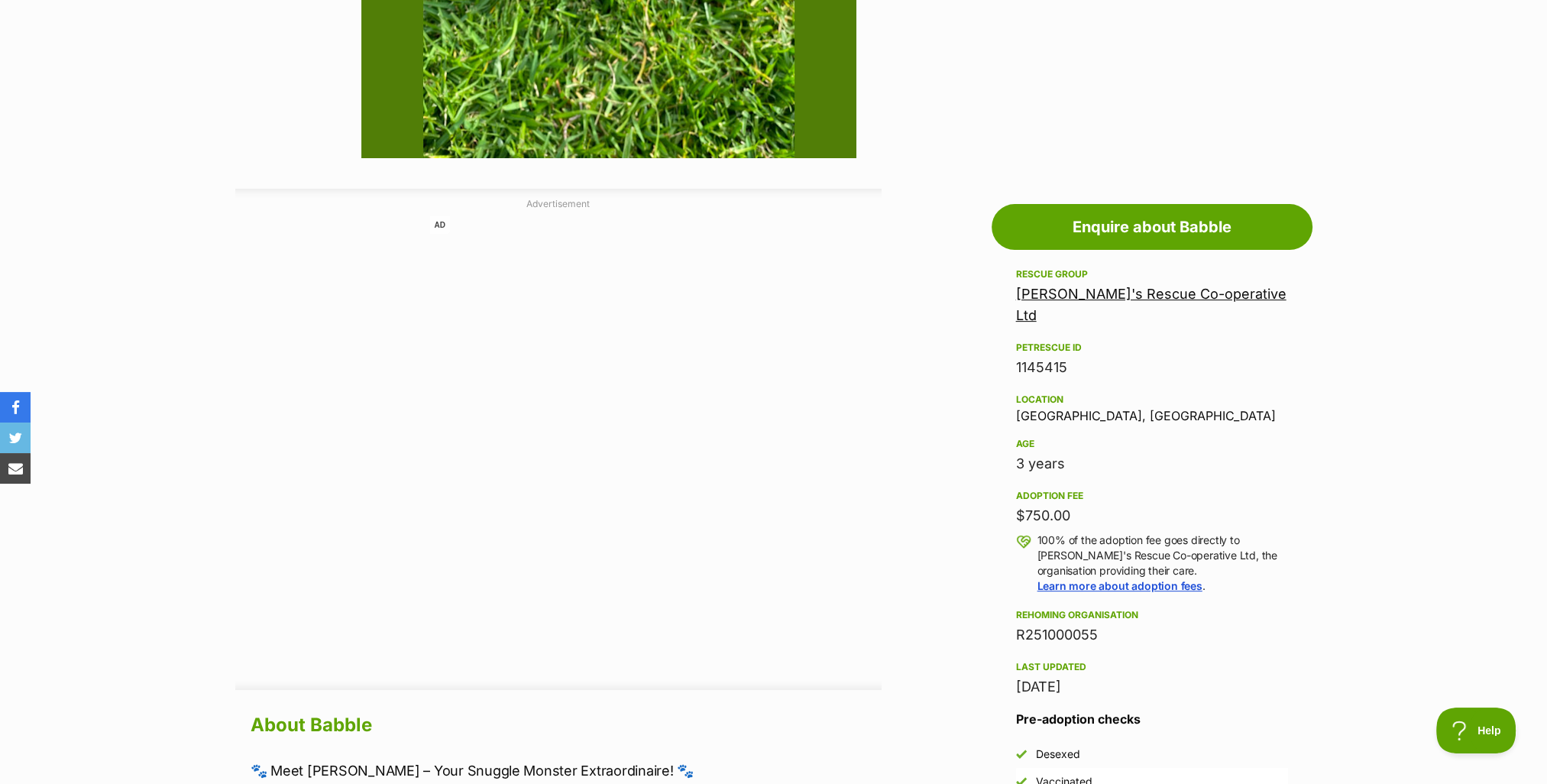
scroll to position [0, 0]
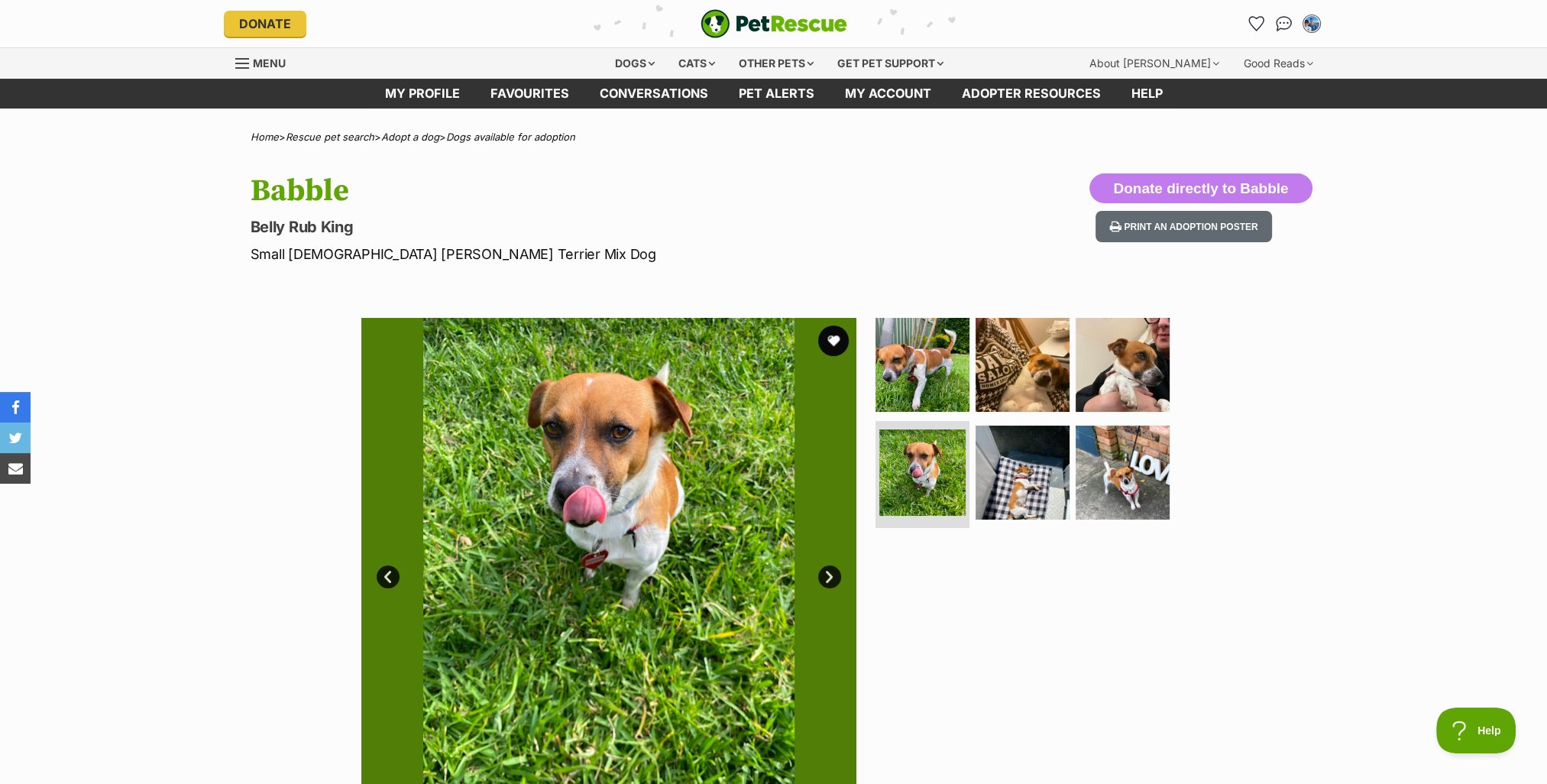
click at [1482, 366] on div "Available 4 of 6 images 4 of 6 images 4 of 6 images 4 of 6 images 4 of 6 images…" at bounding box center [773, 554] width 1547 height 518
